Goal: Communication & Community: Answer question/provide support

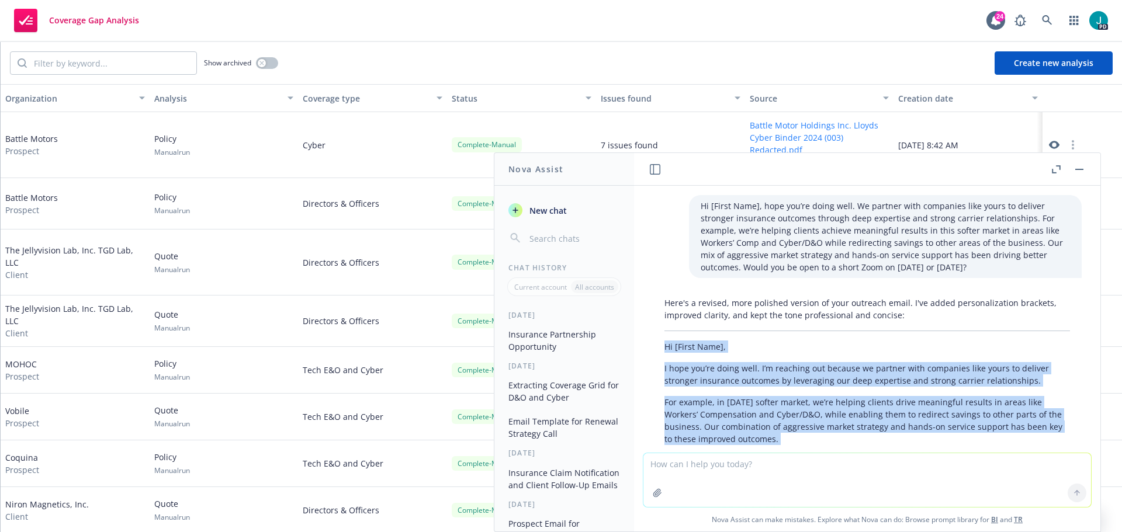
scroll to position [167, 0]
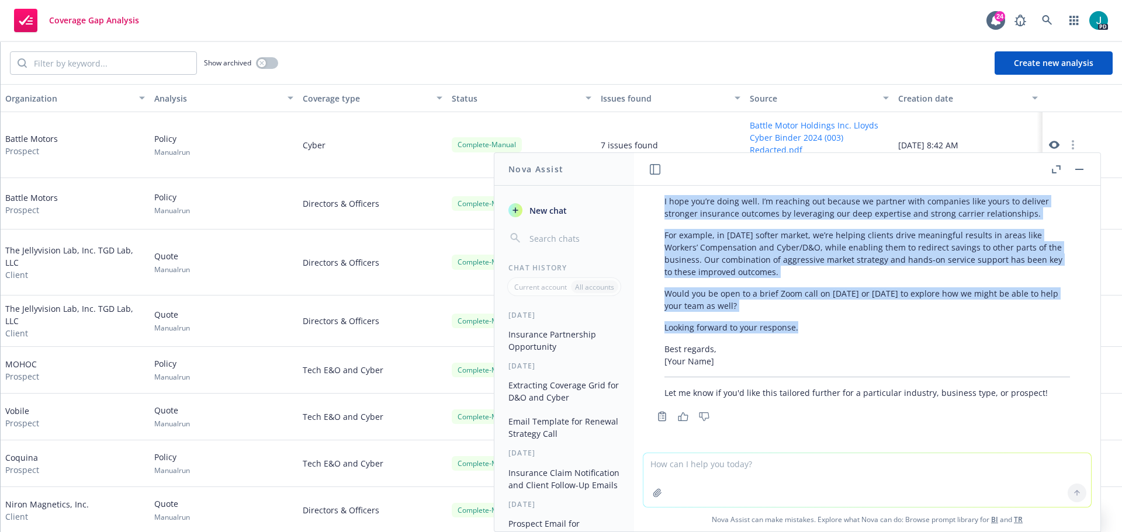
click at [1082, 170] on button "button" at bounding box center [1079, 169] width 14 height 14
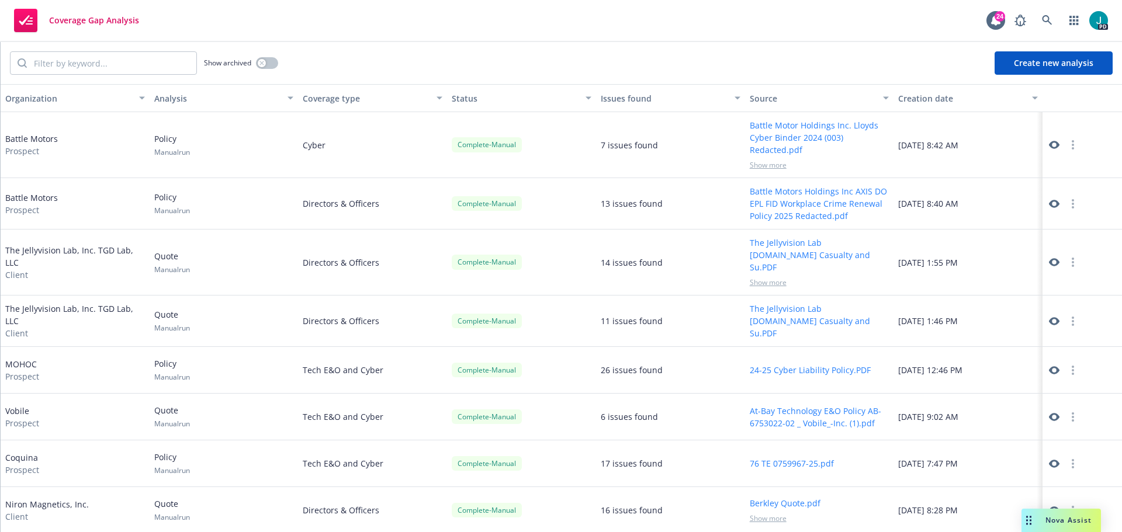
click at [1053, 518] on span "Nova Assist" at bounding box center [1068, 520] width 46 height 10
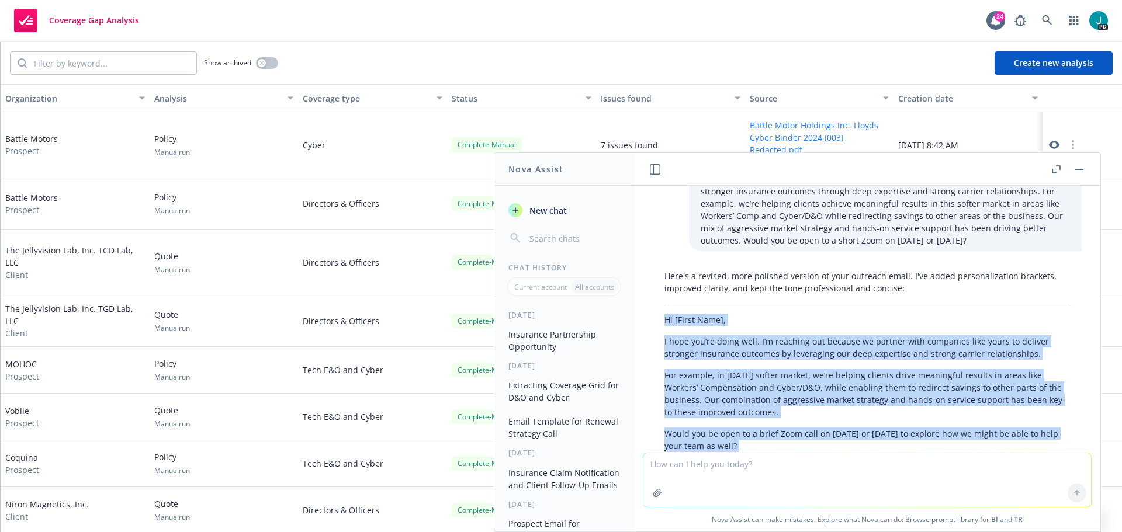
scroll to position [0, 0]
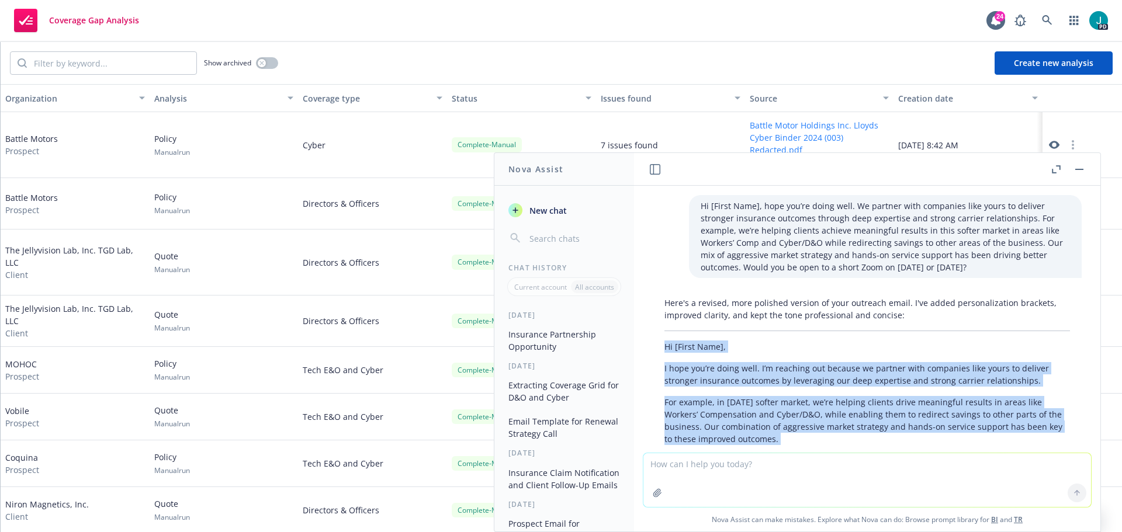
click at [547, 338] on button "Insurance Partnership Opportunity" at bounding box center [564, 341] width 121 height 32
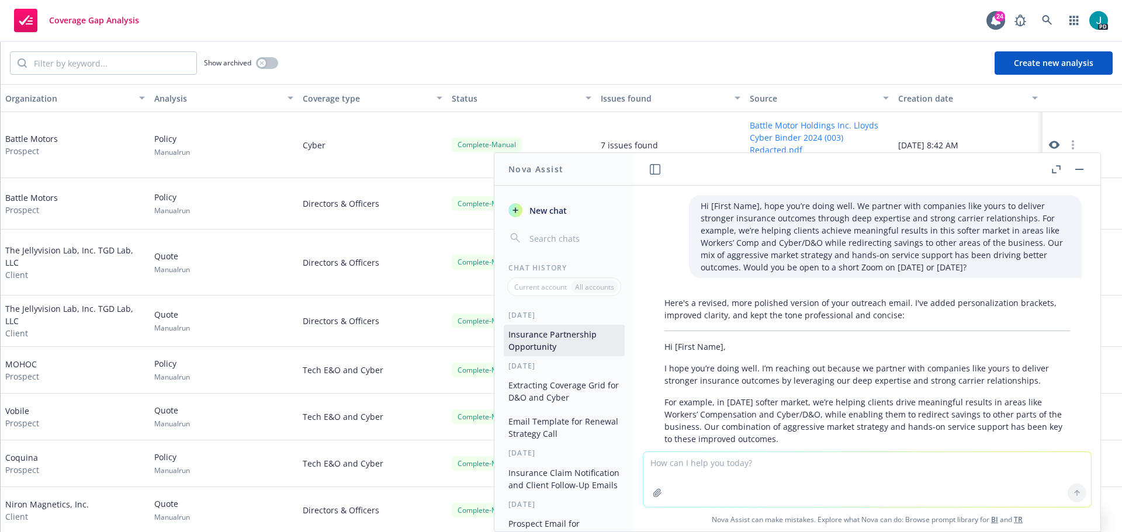
click at [551, 386] on button "Extracting Coverage Grid for D&O and Cyber" at bounding box center [564, 392] width 121 height 32
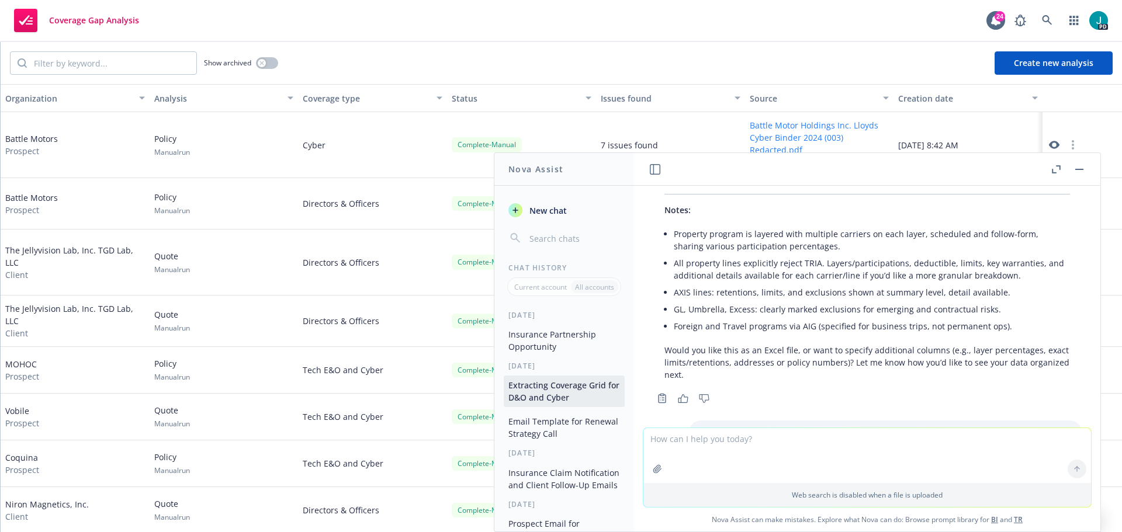
scroll to position [3597, 0]
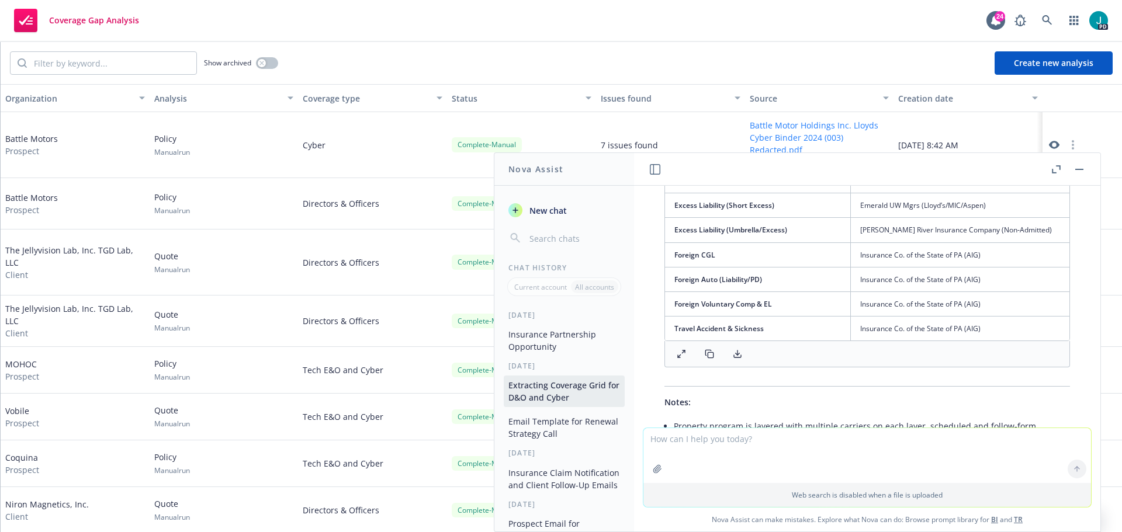
click at [554, 280] on div "Current account All accounts" at bounding box center [564, 286] width 114 height 19
drag, startPoint x: 556, startPoint y: 290, endPoint x: 563, endPoint y: 288, distance: 6.7
click at [557, 290] on p "Current account" at bounding box center [540, 287] width 53 height 10
click at [596, 279] on div "Current account All accounts" at bounding box center [564, 286] width 114 height 19
click at [1056, 166] on icon "button" at bounding box center [1055, 169] width 9 height 8
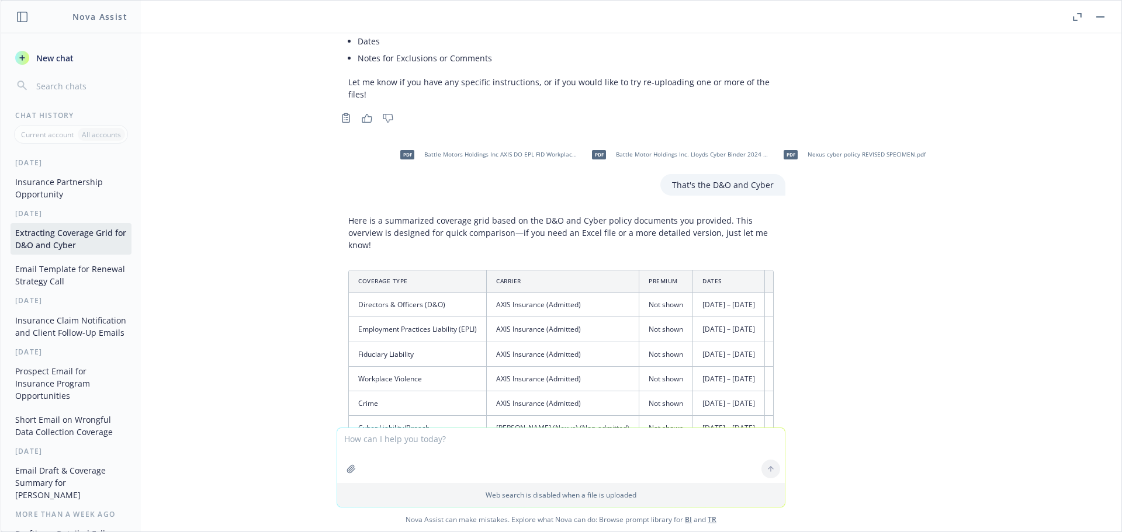
scroll to position [401, 0]
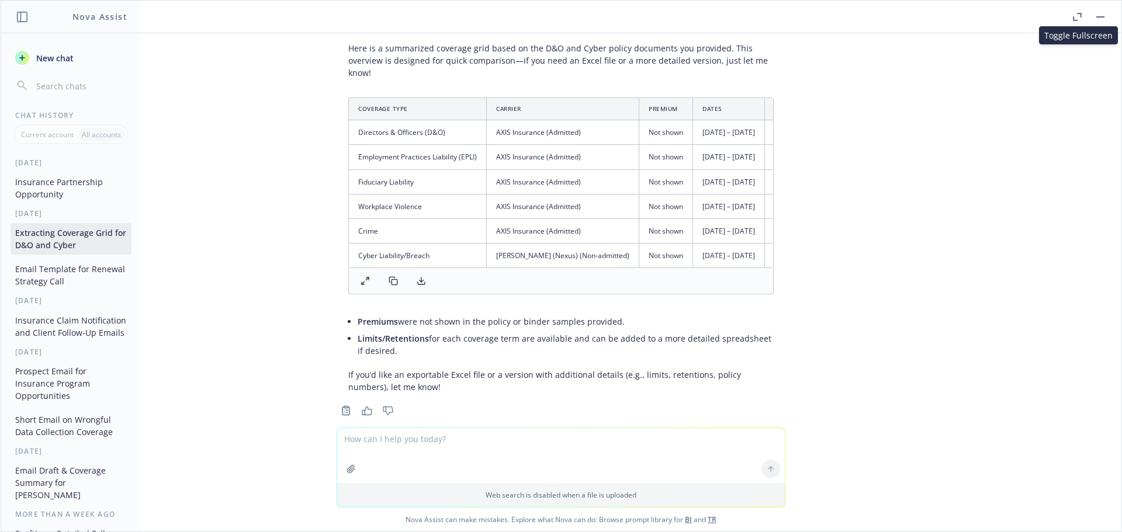
click at [414, 433] on textarea at bounding box center [560, 455] width 447 height 55
click at [54, 52] on span "New chat" at bounding box center [54, 58] width 40 height 12
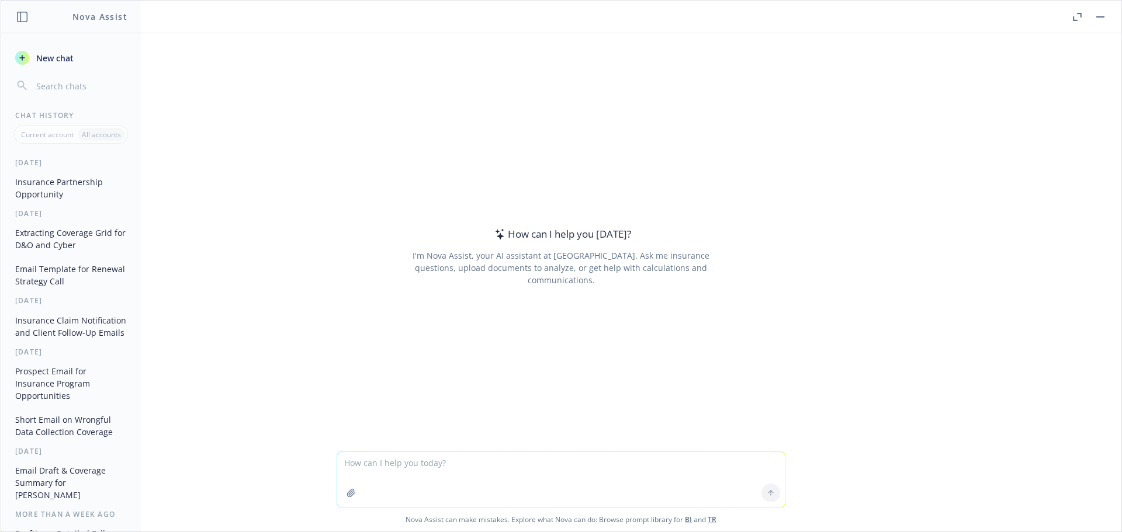
click at [362, 458] on textarea at bounding box center [560, 479] width 447 height 55
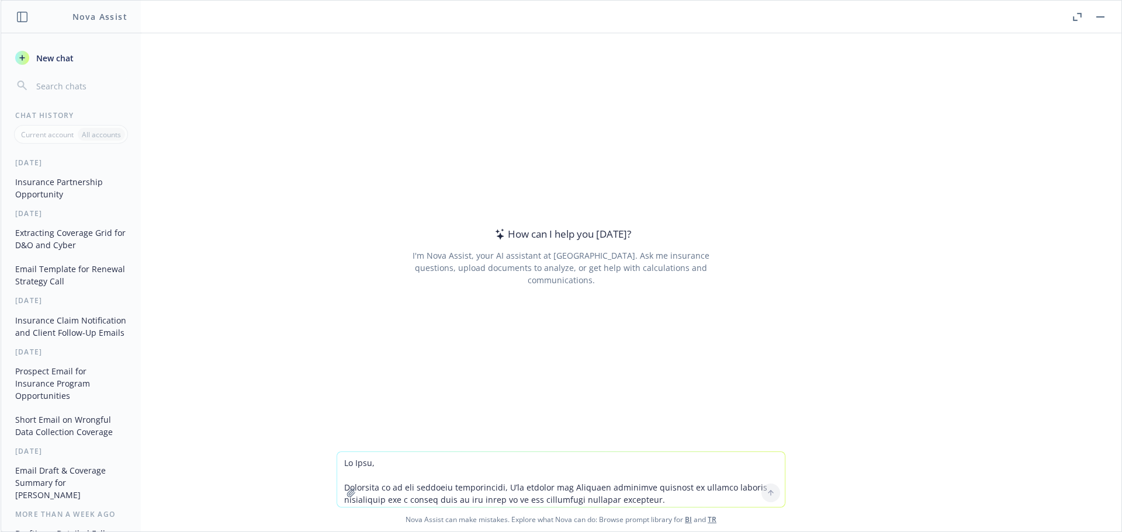
scroll to position [537, 0]
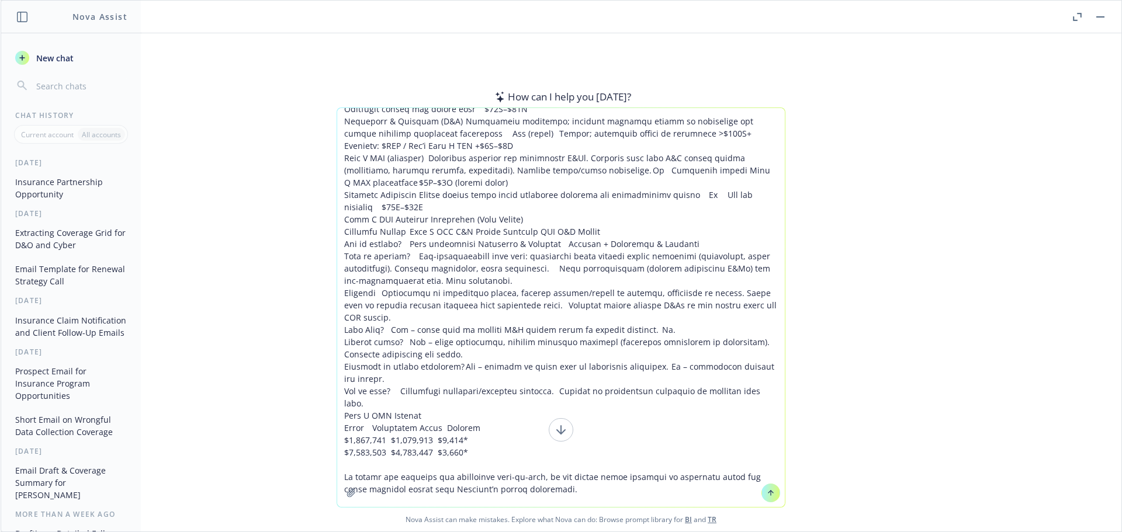
type textarea "Lo Ipsu, Dolorsita co ad eli seddoeiu temporincidi, U’la etdolor mag Aliquaen a…"
click at [766, 493] on icon at bounding box center [770, 493] width 8 height 8
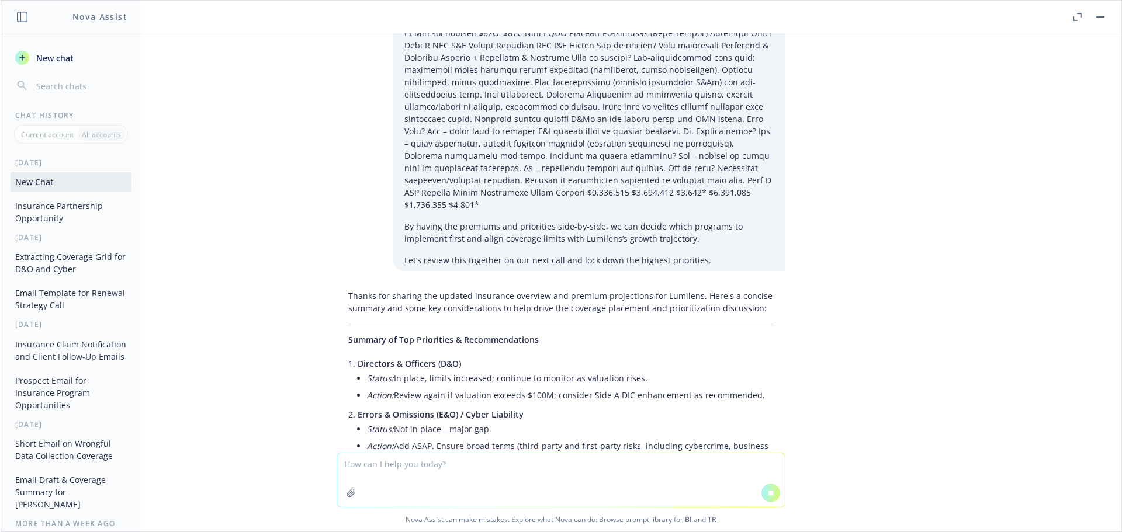
scroll to position [605, 0]
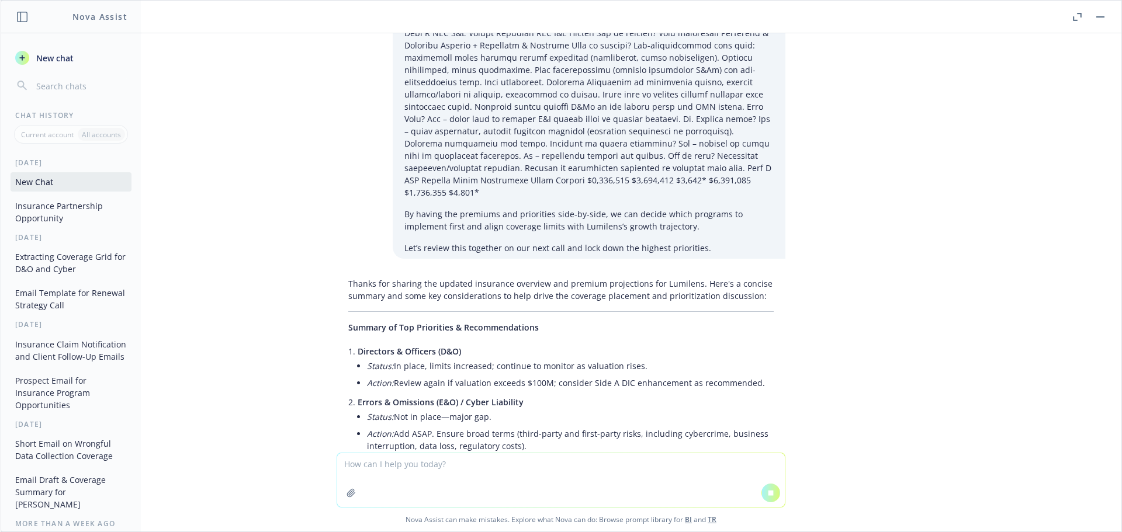
click at [445, 462] on textarea at bounding box center [560, 480] width 447 height 54
click at [763, 498] on button at bounding box center [770, 493] width 19 height 19
click at [449, 459] on textarea at bounding box center [560, 480] width 447 height 54
type textarea "No put that same email here with Lumilens just as I copy pasted it"
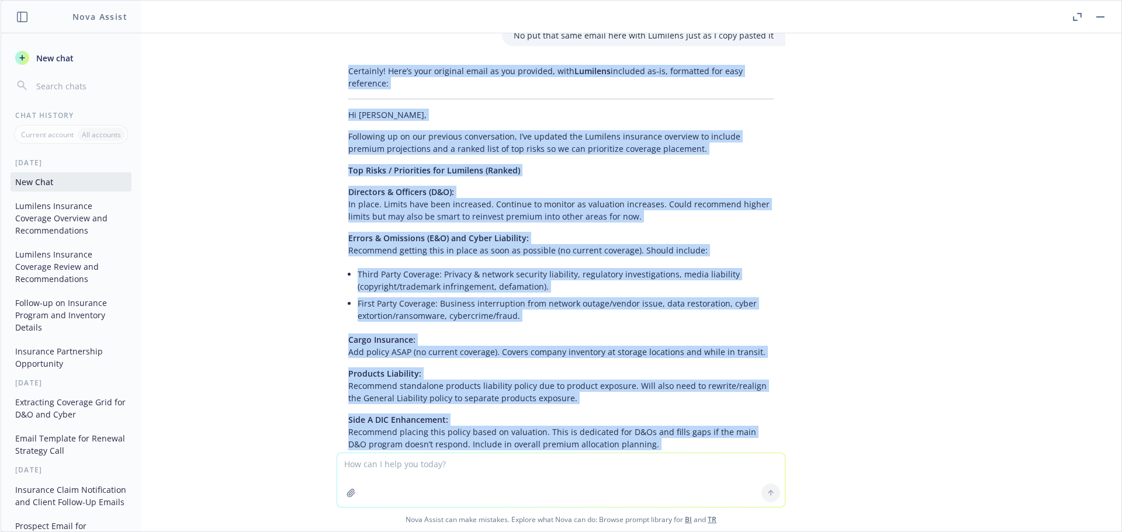
scroll to position [1209, 0]
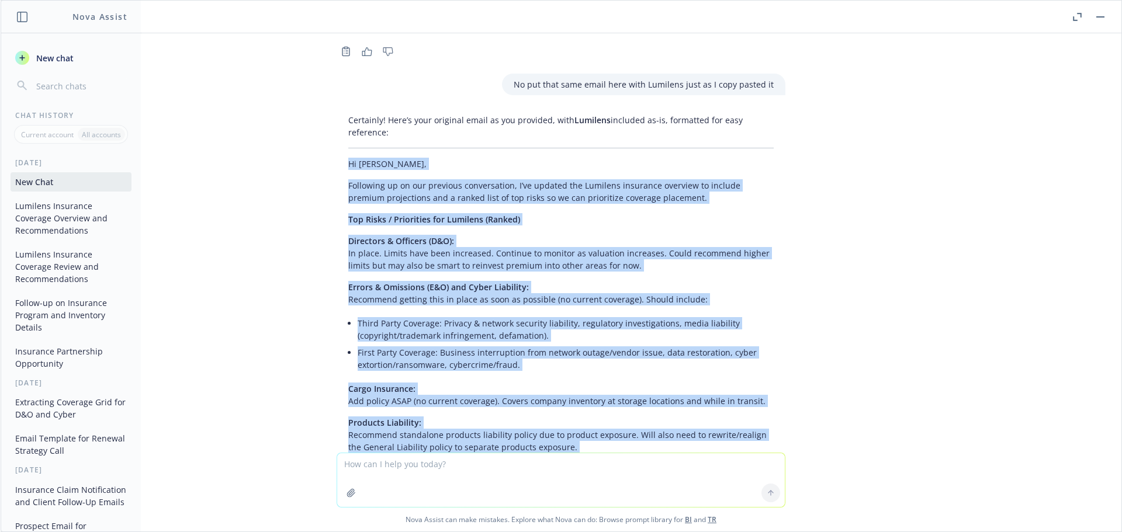
drag, startPoint x: 579, startPoint y: 390, endPoint x: 342, endPoint y: 144, distance: 341.7
copy div "Lo Ipsu, Dolorsita co ad eli seddoeiu temporincidi, U’la etdolor mag Aliquaen a…"
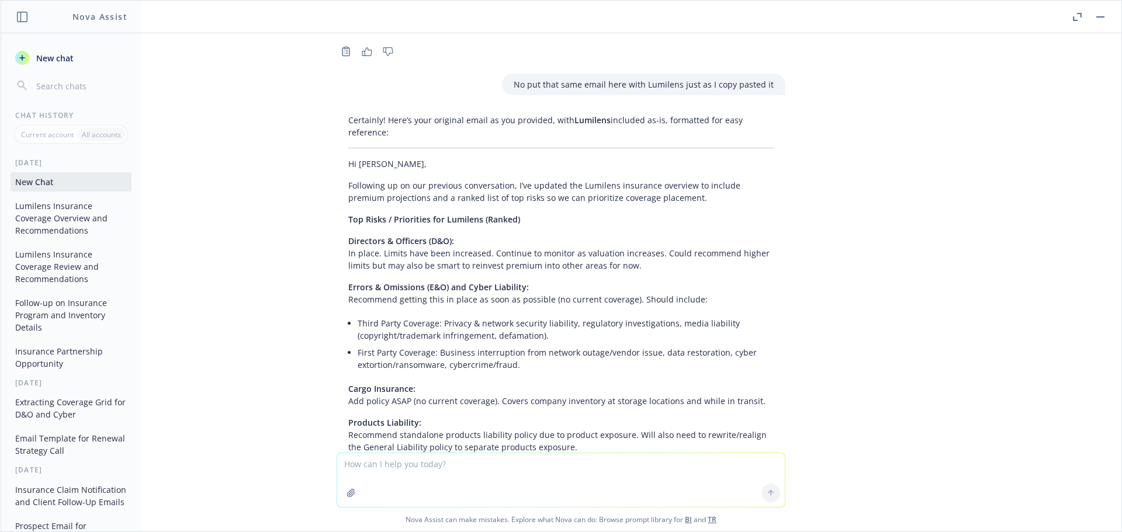
click at [519, 466] on textarea at bounding box center [560, 480] width 447 height 54
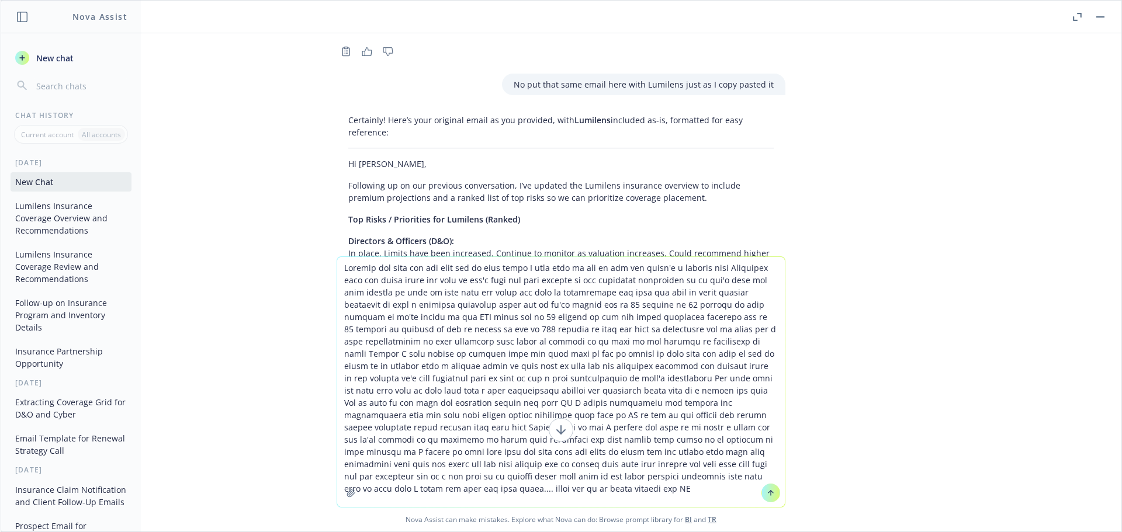
type textarea "Alright and then let him know say on that email I just need to say at the end t…"
click at [765, 502] on button at bounding box center [770, 493] width 19 height 19
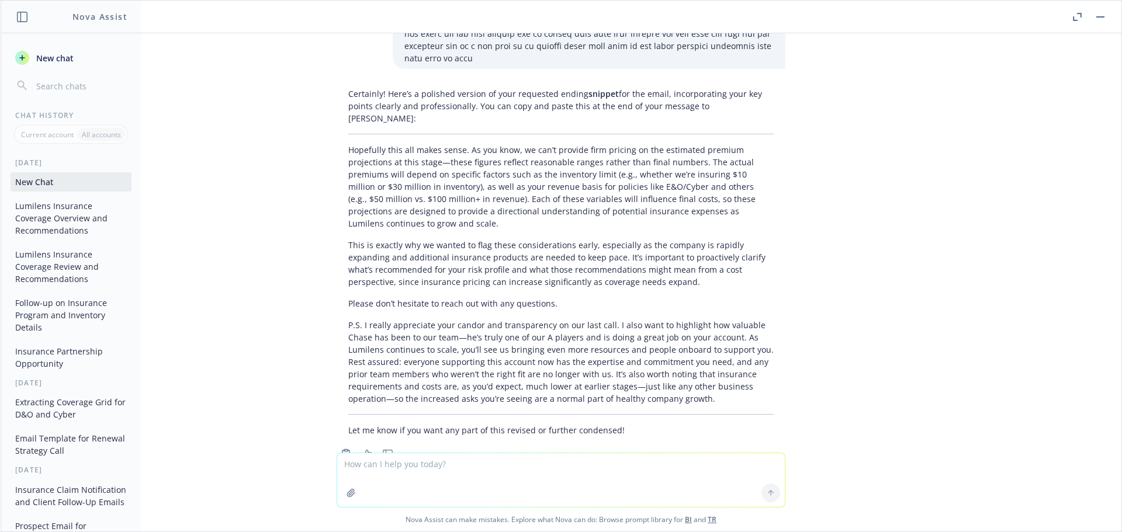
scroll to position [2735, 0]
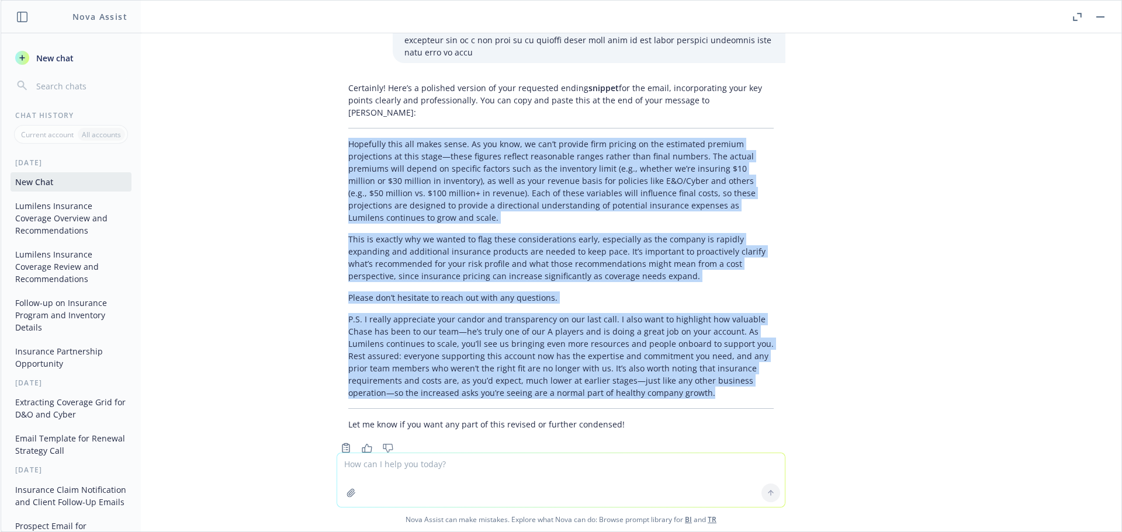
drag, startPoint x: 699, startPoint y: 359, endPoint x: 329, endPoint y: 112, distance: 445.5
click at [336, 112] on div "Certainly! Here’s a polished version of your requested ending snippet for the e…" at bounding box center [560, 256] width 449 height 358
copy div "Loremipsu dolo sit ametc adipi. El sed doei, te inc’u laboree dolo magnaal en a…"
